Goal: Transaction & Acquisition: Purchase product/service

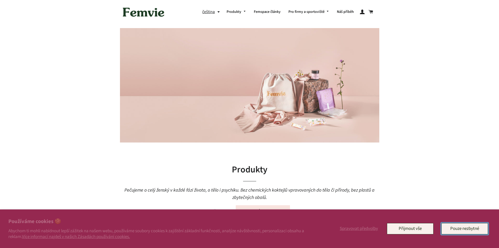
click at [469, 227] on button "Pouze nezbytné" at bounding box center [464, 228] width 47 height 11
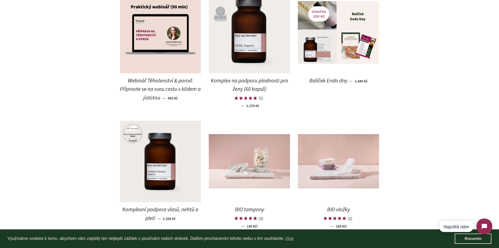
scroll to position [619, 0]
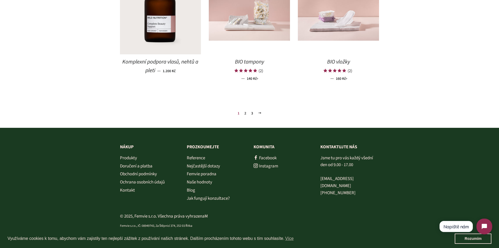
click at [345, 59] on span "BIO vložky" at bounding box center [338, 62] width 23 height 8
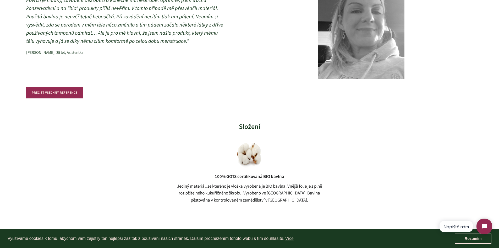
scroll to position [419, 0]
click at [61, 93] on link "PŘEČÍST VŠECHNY REFERENCE" at bounding box center [54, 92] width 57 height 12
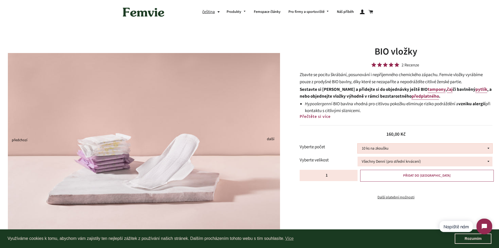
click at [487, 150] on select "10 ks na zkoušku 30 ks 100 ks" at bounding box center [425, 148] width 135 height 10
click at [358, 143] on select "10 ks na zkoušku 30 ks 100 ks" at bounding box center [425, 148] width 135 height 10
click at [420, 149] on select "10 ks na zkoušku 30 ks 100 ks" at bounding box center [425, 148] width 135 height 10
click at [358, 143] on select "10 ks na zkoušku 30 ks 100 ks" at bounding box center [425, 148] width 135 height 10
click at [399, 145] on select "10 ks na zkoušku 30 ks 100 ks" at bounding box center [425, 148] width 135 height 10
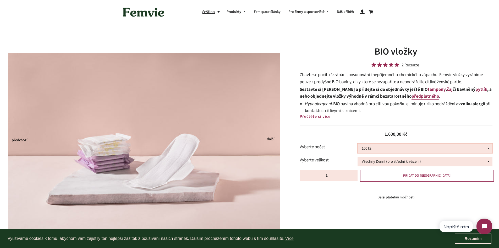
select select "30 ks"
click at [358, 143] on select "10 ks na zkoušku 30 ks 100 ks" at bounding box center [425, 148] width 135 height 10
click at [428, 90] on link "tampony" at bounding box center [437, 89] width 18 height 7
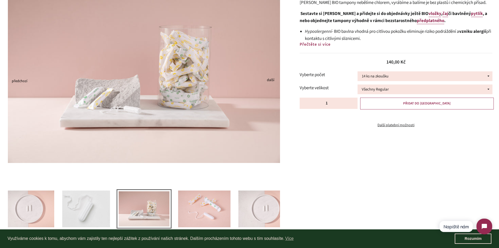
scroll to position [52, 0]
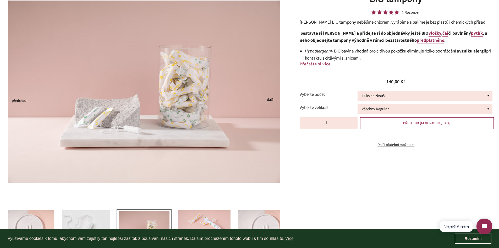
click at [429, 32] on link "vložky" at bounding box center [435, 33] width 13 height 7
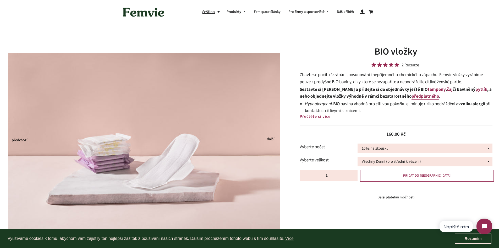
drag, startPoint x: 225, startPoint y: 81, endPoint x: 230, endPoint y: 53, distance: 28.1
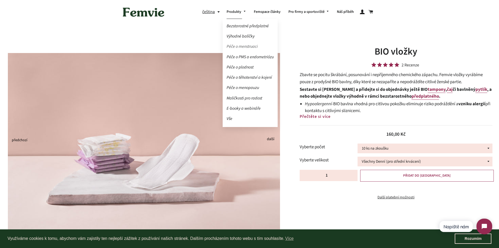
click at [238, 46] on link "Péče o menstruaci" at bounding box center [250, 46] width 55 height 9
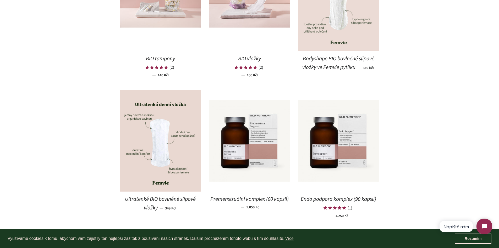
scroll to position [367, 0]
click at [165, 141] on img at bounding box center [160, 141] width 81 height 102
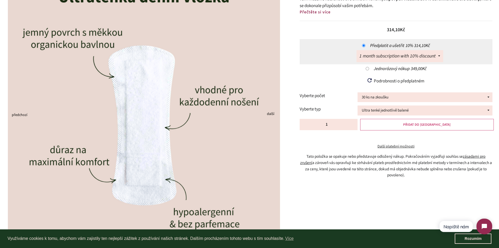
scroll to position [105, 0]
click at [488, 95] on select "30 ks na zkoušku 100 ks 150 ks 200 ks" at bounding box center [425, 97] width 135 height 10
click at [358, 92] on select "30 ks na zkoušku 100 ks 150 ks 200 ks" at bounding box center [425, 97] width 135 height 10
click at [486, 95] on select "30 ks na zkoušku 100 ks 150 ks 200 ks" at bounding box center [425, 97] width 135 height 10
select select "30 ks na zkoušku"
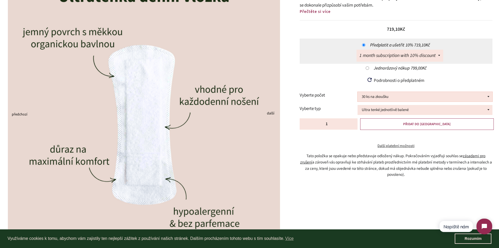
click at [358, 92] on select "30 ks na zkoušku 100 ks 150 ks 200 ks" at bounding box center [425, 97] width 135 height 10
click at [382, 67] on span "Jednorázový nákup" at bounding box center [392, 68] width 37 height 6
click at [369, 67] on input "Jednorázový nákup 349,00Kč" at bounding box center [367, 67] width 3 height 3
radio input "true"
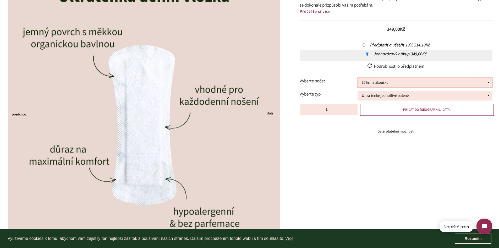
click at [458, 82] on select "30 ks na zkoušku 100 ks 150 ks 200 ks" at bounding box center [425, 83] width 135 height 10
click at [358, 78] on select "30 ks na zkoušku 100 ks 150 ks 200 ks" at bounding box center [425, 83] width 135 height 10
click at [448, 83] on select "30 ks na zkoušku 100 ks 150 ks 200 ks" at bounding box center [425, 83] width 135 height 10
click at [358, 78] on select "30 ks na zkoušku 100 ks 150 ks 200 ks" at bounding box center [425, 83] width 135 height 10
click at [334, 69] on div "Podrobnosti o předplatném How subscriptions work Products are automatically del…" at bounding box center [396, 68] width 193 height 15
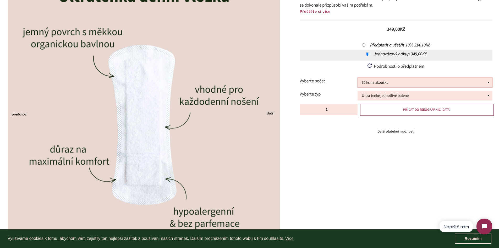
click at [467, 84] on select "30 ks na zkoušku 100 ks 150 ks 200 ks" at bounding box center [425, 83] width 135 height 10
click at [358, 78] on select "30 ks na zkoušku 100 ks 150 ks 200 ks" at bounding box center [425, 83] width 135 height 10
click at [482, 81] on select "30 ks na zkoušku 100 ks 150 ks 200 ks" at bounding box center [425, 83] width 135 height 10
click at [358, 78] on select "30 ks na zkoušku 100 ks 150 ks 200 ks" at bounding box center [425, 83] width 135 height 10
click at [451, 81] on select "30 ks na zkoušku 100 ks 150 ks 200 ks" at bounding box center [425, 83] width 135 height 10
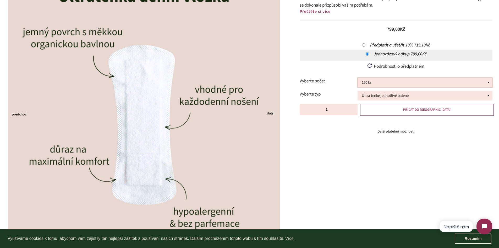
click at [358, 78] on select "30 ks na zkoušku 100 ks 150 ks 200 ks" at bounding box center [425, 83] width 135 height 10
click at [454, 67] on div "Podrobnosti o předplatném How subscriptions work Products are automatically del…" at bounding box center [396, 68] width 193 height 15
click at [435, 83] on select "30 ks na zkoušku 100 ks 150 ks 200 ks" at bounding box center [425, 83] width 135 height 10
select select "200 ks"
click at [358, 78] on select "30 ks na zkoušku 100 ks 150 ks 200 ks" at bounding box center [425, 83] width 135 height 10
